Goal: Check status: Check status

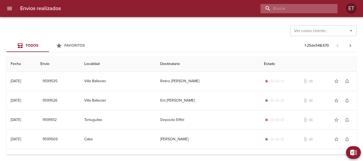
click at [300, 9] on input "buscar" at bounding box center [294, 8] width 68 height 9
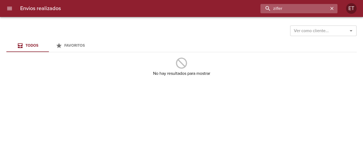
click at [278, 7] on input "zifler" at bounding box center [294, 8] width 68 height 9
type input "ziffler"
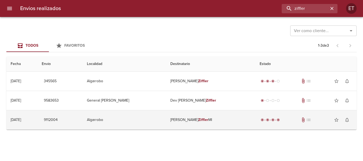
click at [211, 122] on td "[PERSON_NAME] Ml" at bounding box center [210, 119] width 89 height 19
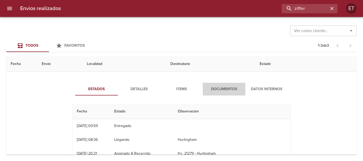
click at [219, 91] on span "Documentos" at bounding box center [224, 89] width 36 height 7
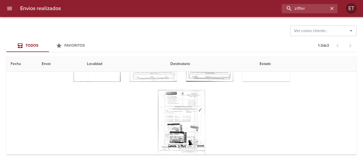
scroll to position [111, 0]
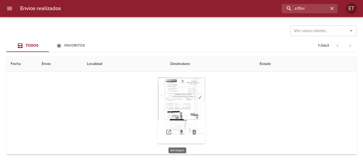
click at [185, 114] on div "Tabla de envíos del cliente" at bounding box center [182, 111] width 48 height 66
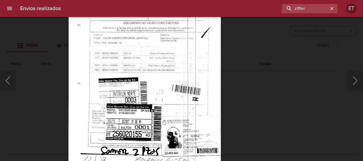
click at [169, 0] on html "Envios realizados ziffler ET Ver como cliente... Ver como cliente... Todos Favo…" at bounding box center [181, 0] width 363 height 0
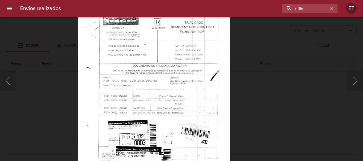
click at [186, 121] on img "Lightbox" at bounding box center [154, 118] width 153 height 217
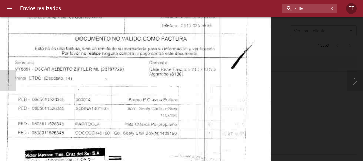
click at [304, 109] on div "Lightbox" at bounding box center [181, 80] width 363 height 161
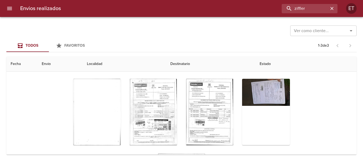
scroll to position [84, 0]
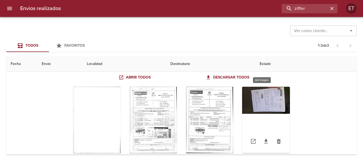
click at [268, 93] on div "Tabla de envíos del cliente" at bounding box center [266, 120] width 48 height 66
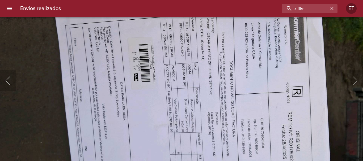
click at [14, 81] on button "Anterior" at bounding box center [8, 80] width 16 height 21
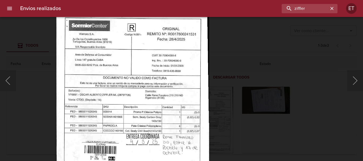
click at [177, 0] on html "Envios realizados ziffler ET Ver como cliente... Ver como cliente... Todos Favo…" at bounding box center [181, 0] width 363 height 0
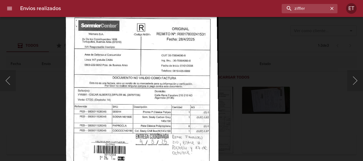
click at [269, 135] on div "Lightbox" at bounding box center [181, 80] width 363 height 161
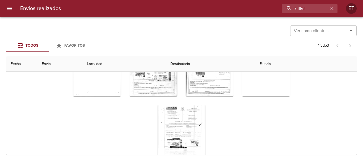
scroll to position [58, 0]
click at [170, 116] on div "Tabla de envíos del cliente" at bounding box center [182, 137] width 48 height 66
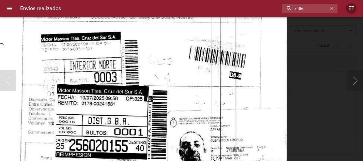
click at [186, 42] on img "Lightbox" at bounding box center [133, 29] width 307 height 436
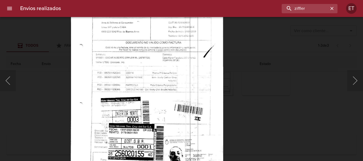
click at [188, 125] on img "Lightbox" at bounding box center [147, 95] width 153 height 217
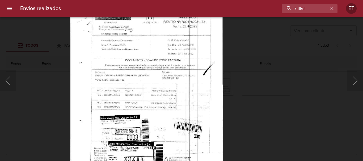
click at [190, 101] on img "Lightbox" at bounding box center [146, 113] width 153 height 217
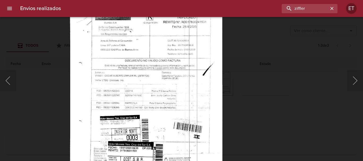
click at [269, 105] on div "Lightbox" at bounding box center [181, 80] width 363 height 161
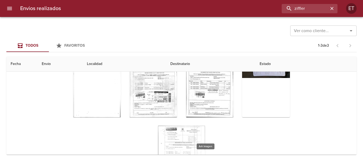
scroll to position [0, 0]
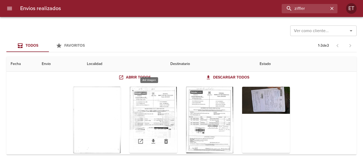
click at [155, 105] on div "Tabla de envíos del cliente" at bounding box center [153, 120] width 48 height 66
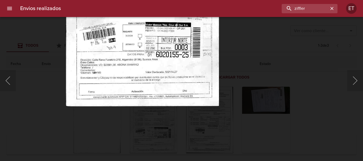
click at [306, 103] on div "Lightbox" at bounding box center [181, 80] width 363 height 161
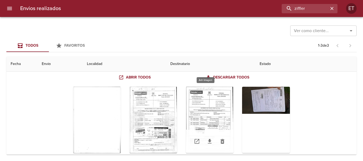
click at [208, 99] on div "Tabla de envíos del cliente" at bounding box center [210, 120] width 48 height 66
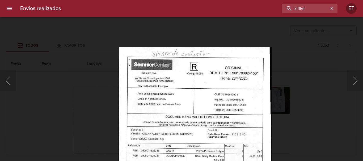
click at [203, 130] on img "Lightbox" at bounding box center [194, 155] width 153 height 217
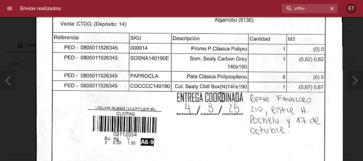
click at [227, 0] on body "Envios realizados ziffler ET Ver como cliente... Ver como cliente... Todos Favo…" at bounding box center [181, 0] width 363 height 0
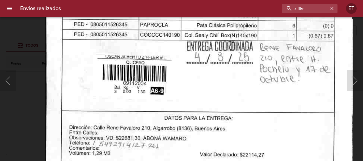
click at [249, 58] on img "Lightbox" at bounding box center [198, 6] width 307 height 436
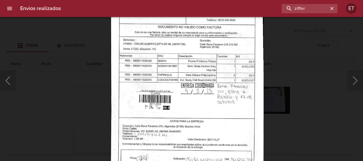
click at [224, 139] on img "Lightbox" at bounding box center [187, 65] width 153 height 217
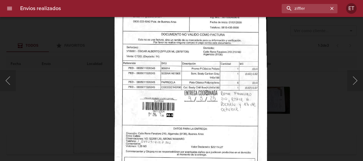
click at [229, 125] on img "Lightbox" at bounding box center [190, 72] width 153 height 217
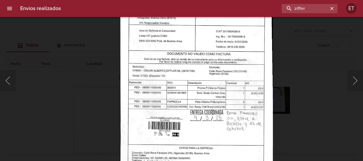
click at [314, 141] on div "Lightbox" at bounding box center [181, 80] width 363 height 161
